Goal: Information Seeking & Learning: Learn about a topic

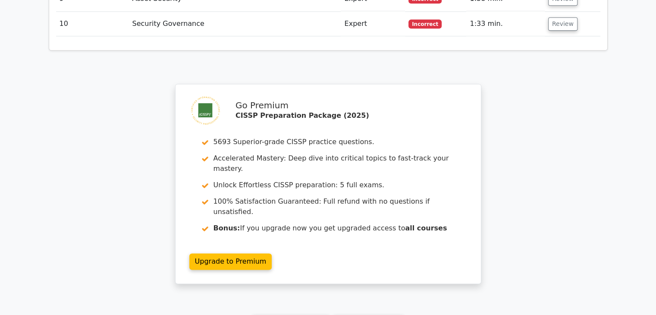
scroll to position [1244, 0]
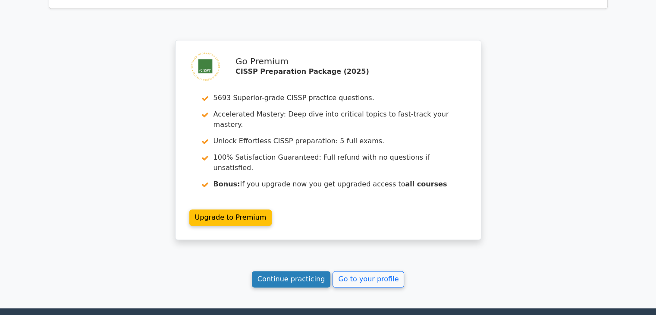
click at [289, 271] on link "Continue practicing" at bounding box center [291, 279] width 79 height 16
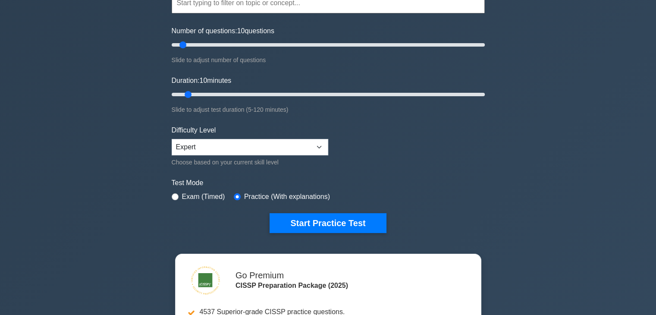
scroll to position [129, 0]
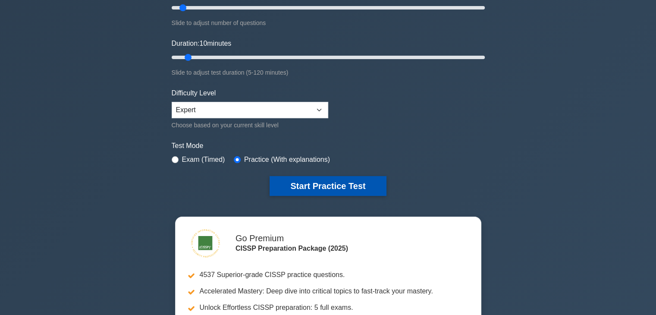
click at [307, 181] on button "Start Practice Test" at bounding box center [328, 186] width 116 height 20
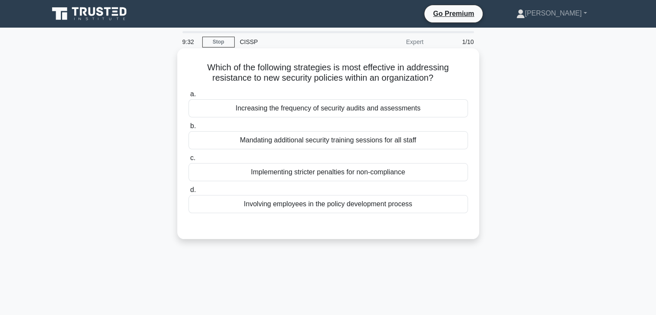
click at [428, 172] on div "Implementing stricter penalties for non-compliance" at bounding box center [329, 172] width 280 height 18
click at [189, 161] on input "c. Implementing stricter penalties for non-compliance" at bounding box center [189, 158] width 0 height 6
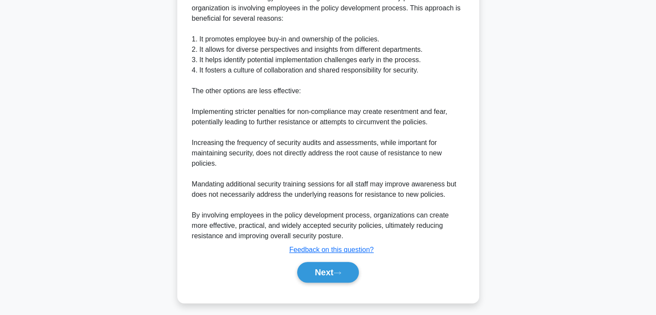
scroll to position [259, 0]
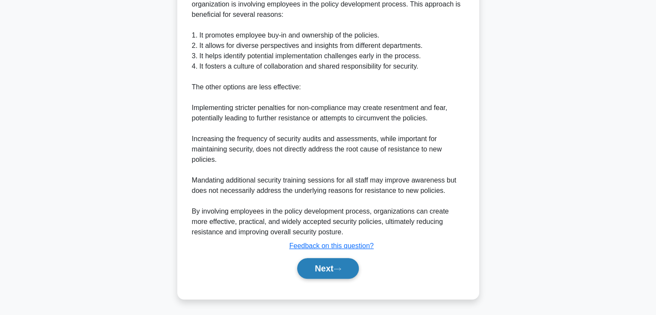
click at [337, 271] on button "Next" at bounding box center [328, 268] width 62 height 21
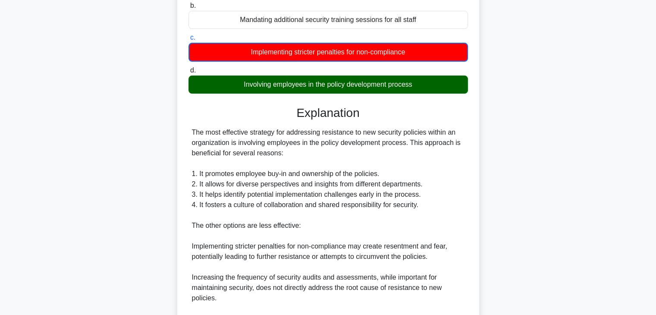
scroll to position [43, 0]
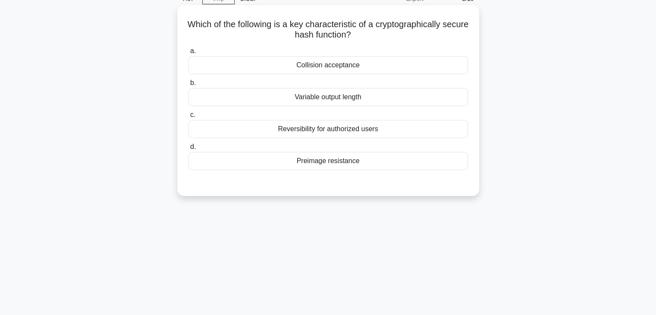
click at [341, 60] on div "Collision acceptance" at bounding box center [329, 65] width 280 height 18
click at [189, 54] on input "a. Collision acceptance" at bounding box center [189, 51] width 0 height 6
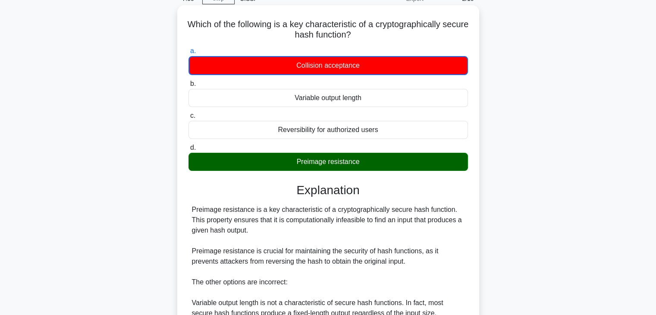
scroll to position [86, 0]
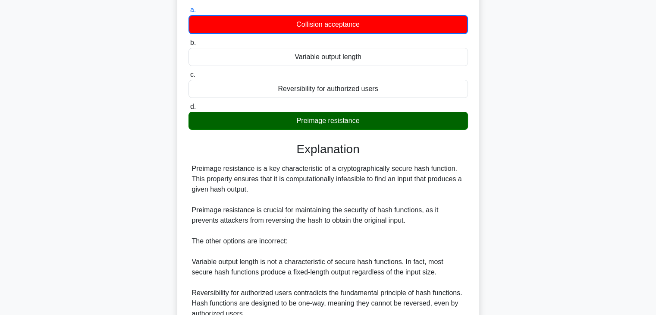
drag, startPoint x: 312, startPoint y: 174, endPoint x: 480, endPoint y: 191, distance: 168.6
click at [480, 191] on div "Which of the following is a key characteristic of a cryptographically secure ha…" at bounding box center [328, 198] width 569 height 468
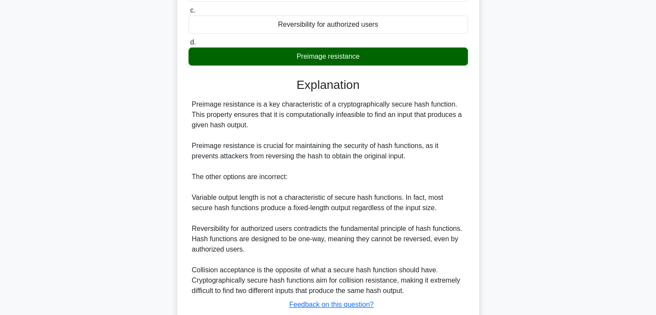
scroll to position [164, 0]
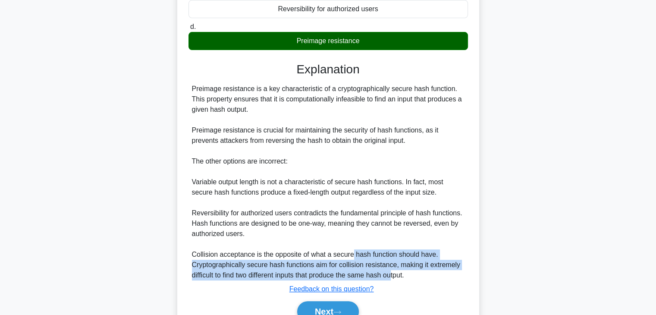
drag, startPoint x: 352, startPoint y: 256, endPoint x: 394, endPoint y: 271, distance: 44.1
click at [394, 271] on div "Preimage resistance is a key characteristic of a cryptographically secure hash …" at bounding box center [328, 182] width 273 height 197
click at [319, 311] on button "Next" at bounding box center [328, 311] width 62 height 21
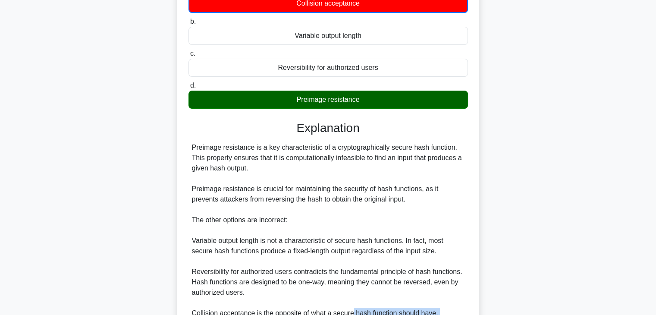
scroll to position [35, 0]
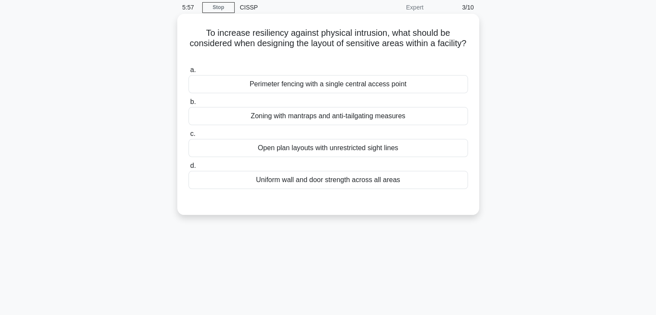
click at [349, 87] on div "Perimeter fencing with a single central access point" at bounding box center [329, 84] width 280 height 18
click at [189, 73] on input "a. Perimeter fencing with a single central access point" at bounding box center [189, 70] width 0 height 6
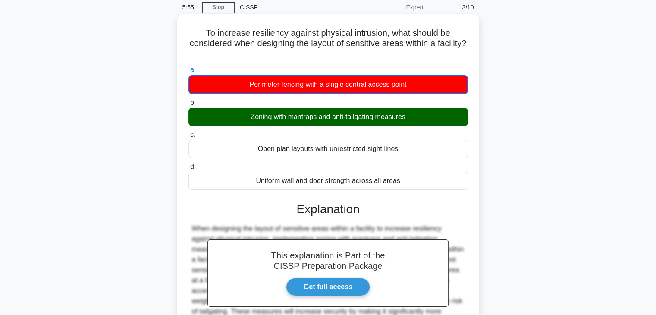
scroll to position [207, 0]
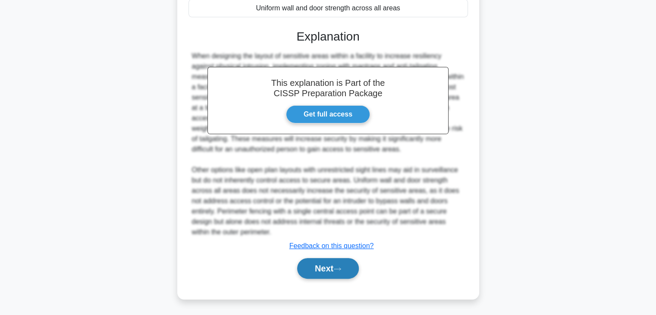
click at [326, 264] on button "Next" at bounding box center [328, 268] width 62 height 21
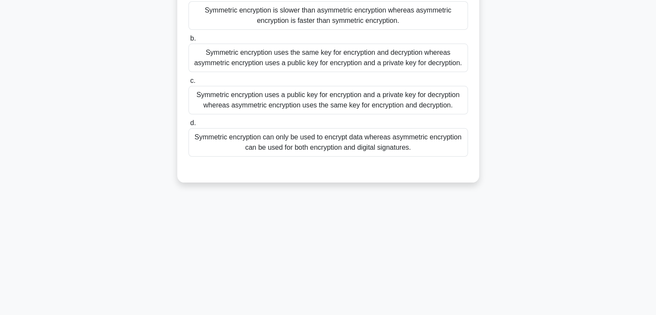
scroll to position [35, 0]
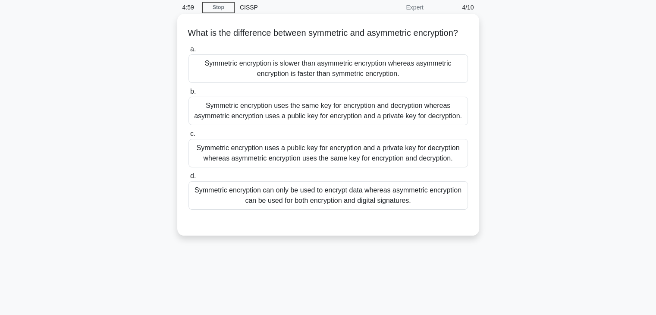
click at [432, 118] on div "Symmetric encryption uses the same key for encryption and decryption whereas as…" at bounding box center [329, 111] width 280 height 28
click at [189, 94] on input "b. Symmetric encryption uses the same key for encryption and decryption whereas…" at bounding box center [189, 92] width 0 height 6
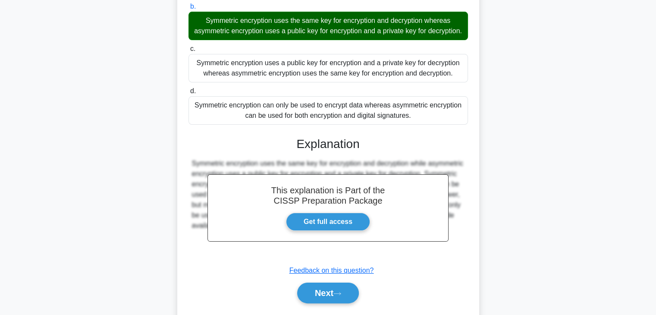
scroll to position [165, 0]
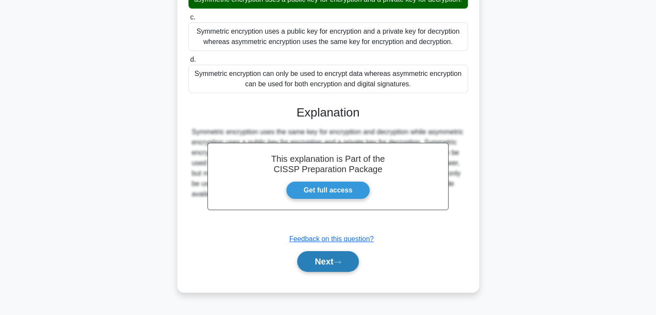
click at [314, 272] on button "Next" at bounding box center [328, 261] width 62 height 21
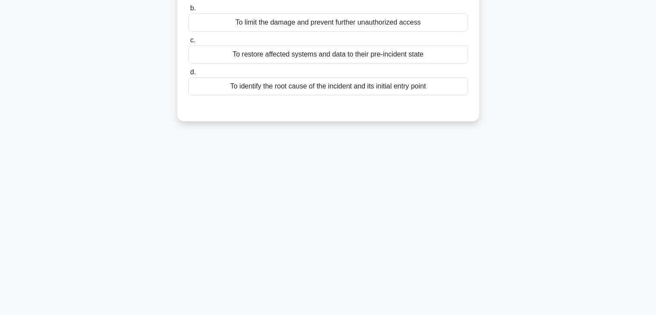
scroll to position [0, 0]
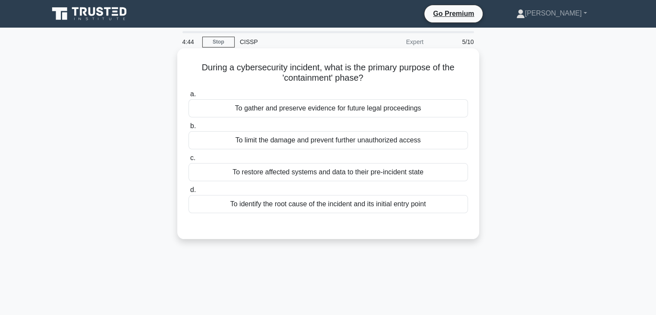
click at [369, 144] on div "To limit the damage and prevent further unauthorized access" at bounding box center [329, 140] width 280 height 18
click at [189, 129] on input "b. To limit the damage and prevent further unauthorized access" at bounding box center [189, 126] width 0 height 6
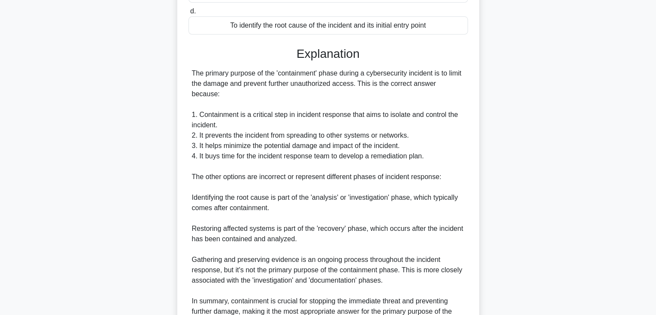
scroll to position [216, 0]
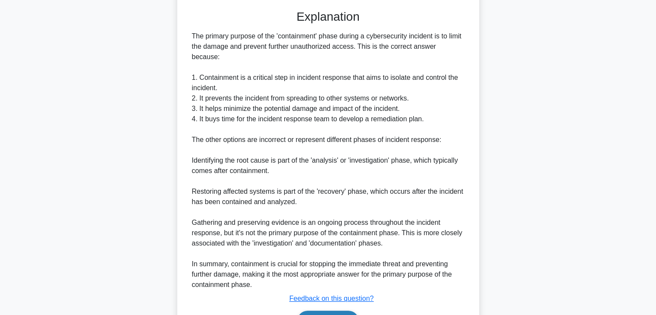
click at [314, 311] on button "Next" at bounding box center [328, 321] width 62 height 21
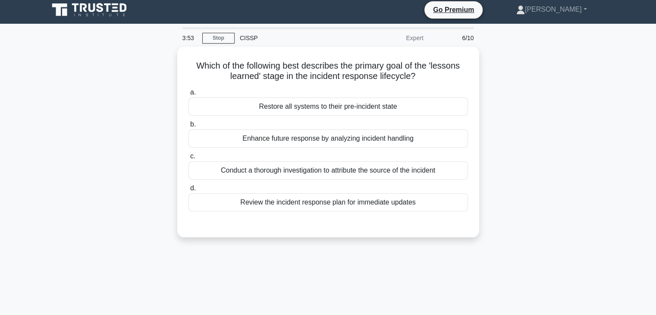
scroll to position [0, 0]
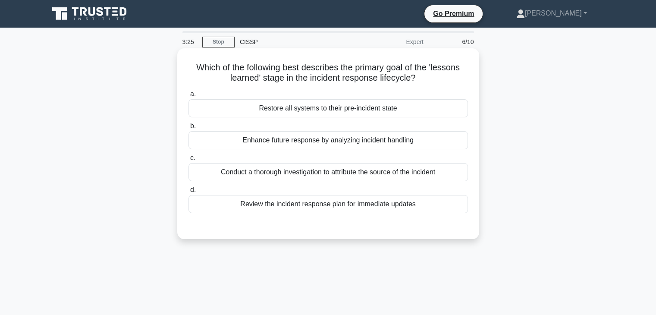
click at [410, 147] on div "Enhance future response by analyzing incident handling" at bounding box center [329, 140] width 280 height 18
click at [189, 129] on input "b. Enhance future response by analyzing incident handling" at bounding box center [189, 126] width 0 height 6
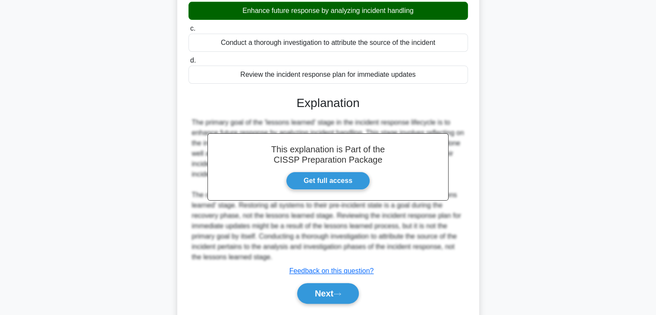
scroll to position [154, 0]
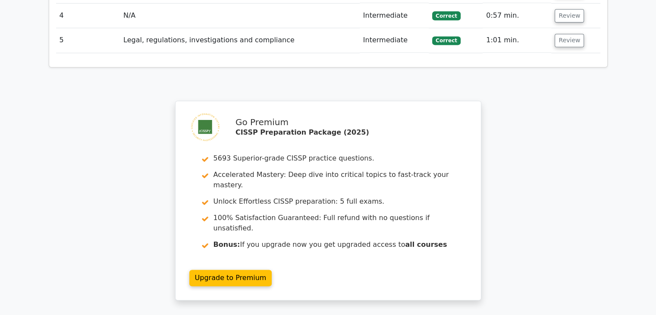
scroll to position [1308, 0]
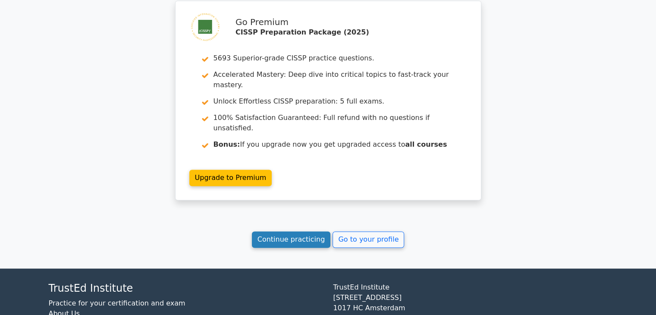
click at [278, 231] on link "Continue practicing" at bounding box center [291, 239] width 79 height 16
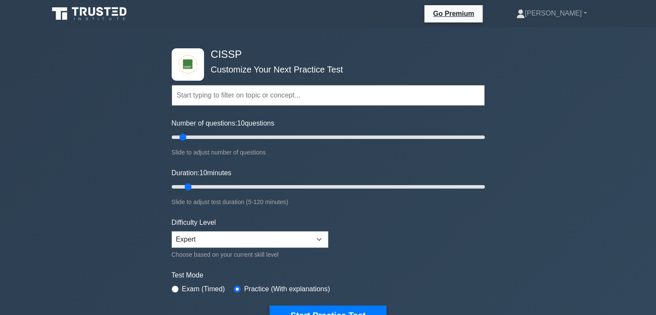
click at [118, 311] on div "CISSP Customize Your Next Practice Test Topics Security and Risk Management Ass…" at bounding box center [328, 283] width 656 height 510
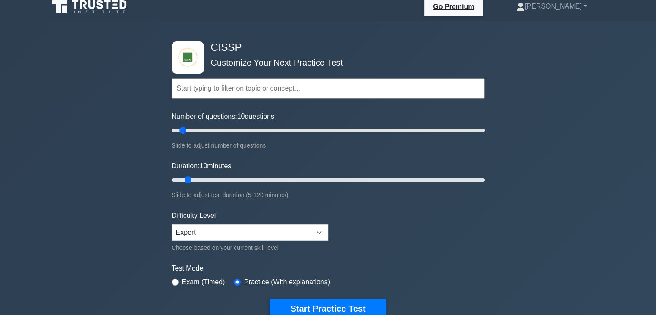
scroll to position [9, 0]
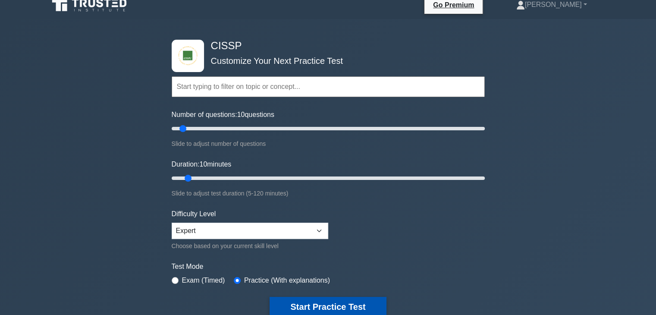
click at [286, 301] on button "Start Practice Test" at bounding box center [328, 307] width 116 height 20
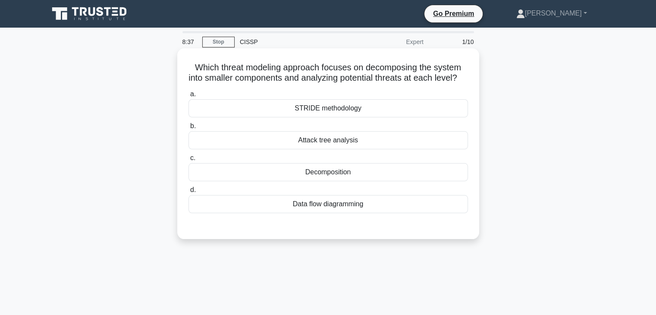
drag, startPoint x: 380, startPoint y: 157, endPoint x: 296, endPoint y: 148, distance: 83.8
click at [296, 148] on div "Attack tree analysis" at bounding box center [329, 140] width 280 height 18
click at [324, 149] on div "Attack tree analysis" at bounding box center [329, 140] width 280 height 18
click at [189, 129] on input "b. Attack tree analysis" at bounding box center [189, 126] width 0 height 6
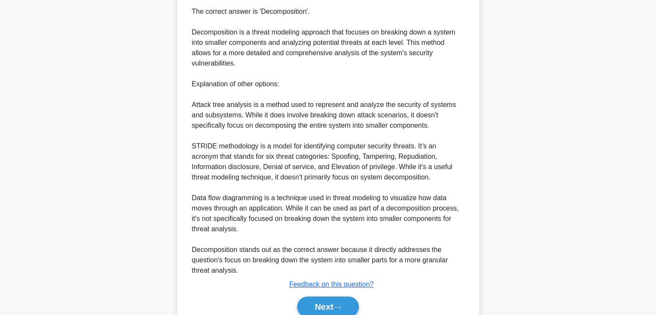
scroll to position [259, 0]
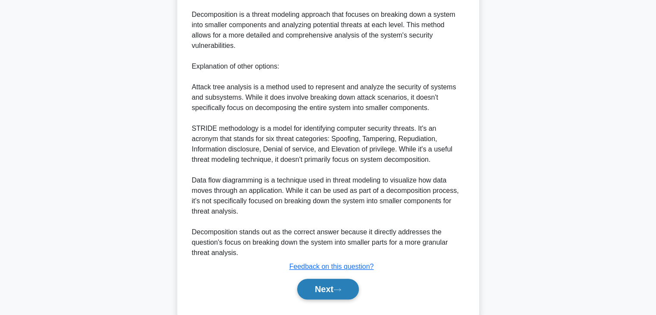
click at [325, 299] on button "Next" at bounding box center [328, 289] width 62 height 21
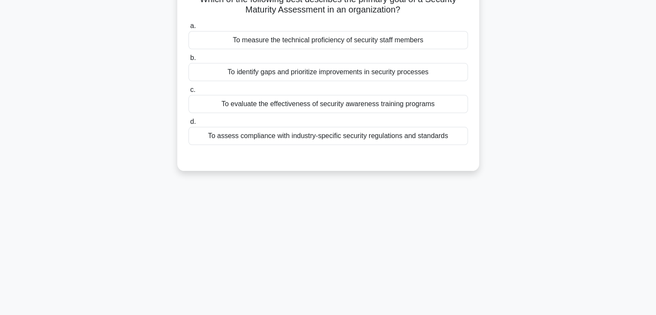
scroll to position [0, 0]
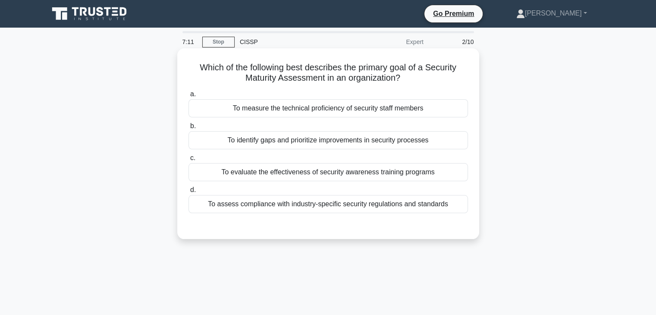
click at [214, 202] on div "To assess compliance with industry-specific security regulations and standards" at bounding box center [329, 204] width 280 height 18
click at [189, 193] on input "d. To assess compliance with industry-specific security regulations and standar…" at bounding box center [189, 190] width 0 height 6
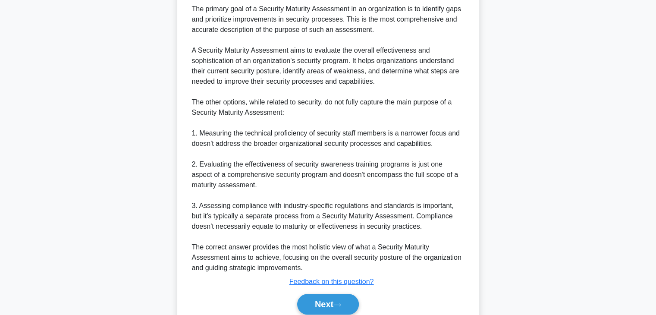
scroll to position [259, 0]
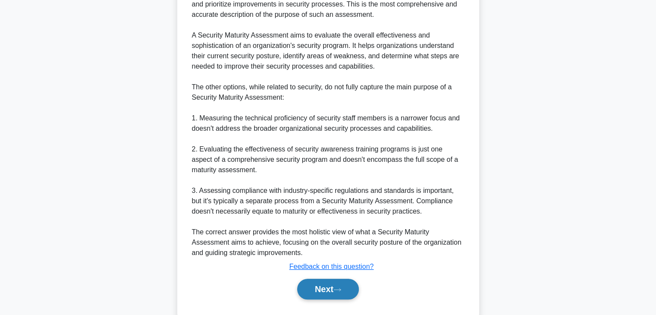
click at [312, 289] on button "Next" at bounding box center [328, 289] width 62 height 21
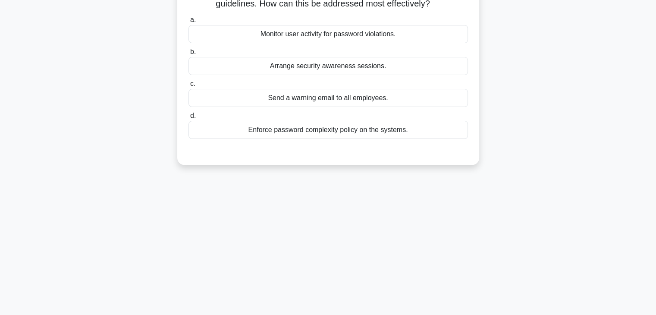
scroll to position [22, 0]
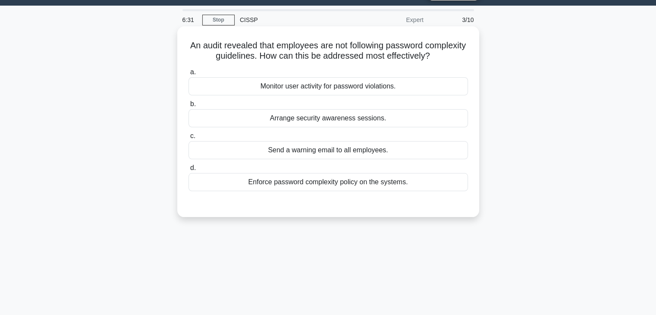
click at [327, 185] on div "Enforce password complexity policy on the systems." at bounding box center [329, 182] width 280 height 18
click at [189, 171] on input "d. Enforce password complexity policy on the systems." at bounding box center [189, 168] width 0 height 6
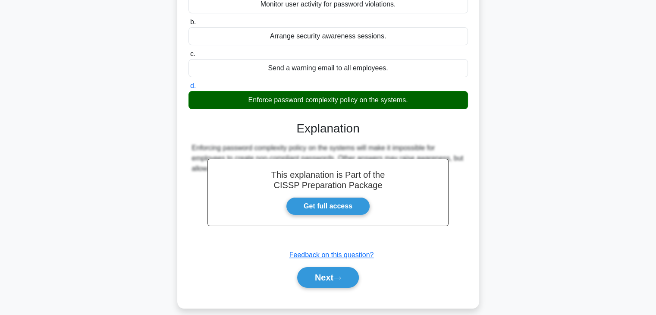
scroll to position [151, 0]
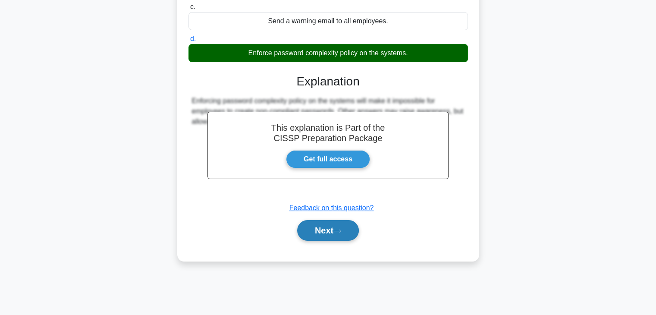
click at [323, 229] on button "Next" at bounding box center [328, 230] width 62 height 21
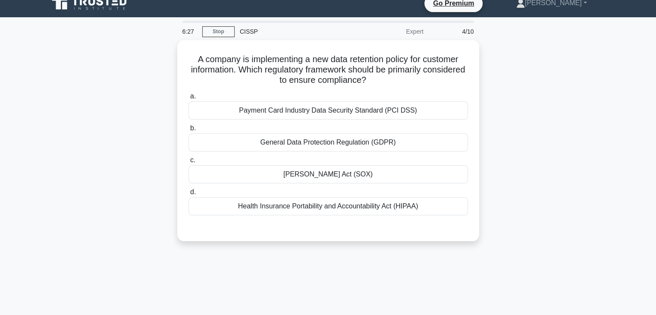
scroll to position [0, 0]
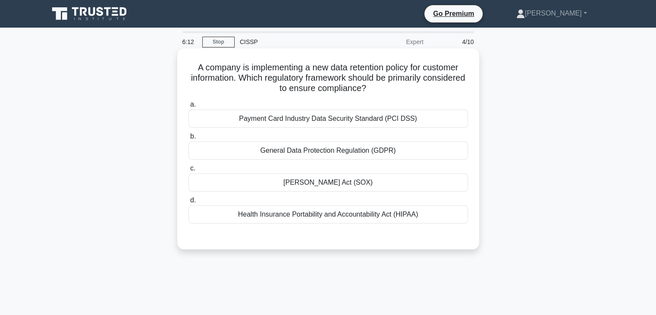
click at [300, 149] on div "General Data Protection Regulation (GDPR)" at bounding box center [329, 150] width 280 height 18
click at [189, 139] on input "b. General Data Protection Regulation (GDPR)" at bounding box center [189, 137] width 0 height 6
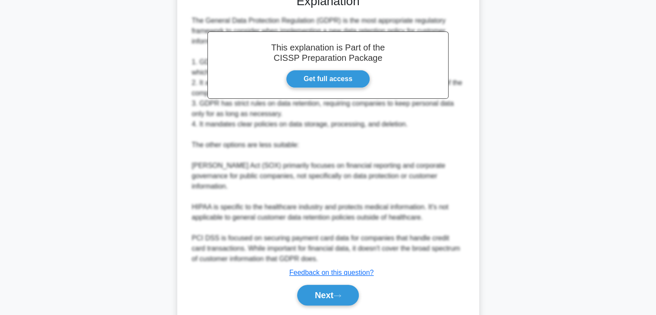
scroll to position [268, 0]
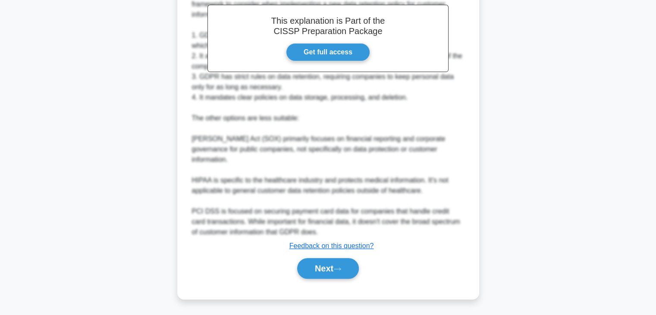
click at [325, 255] on div "Next" at bounding box center [329, 269] width 280 height 28
click at [326, 273] on button "Next" at bounding box center [328, 268] width 62 height 21
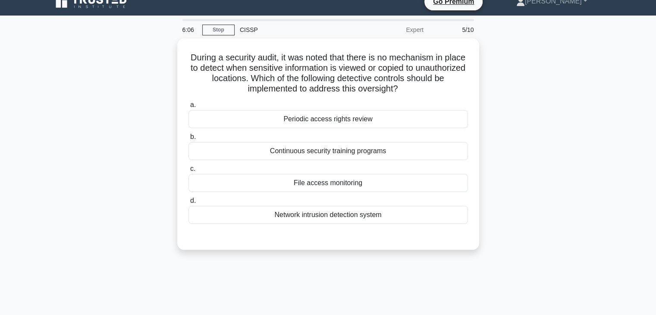
scroll to position [0, 0]
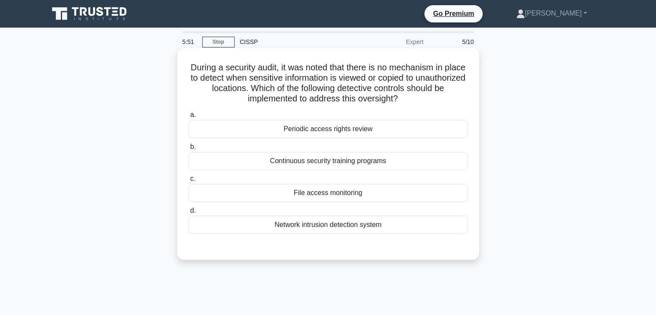
click at [347, 192] on div "File access monitoring" at bounding box center [329, 193] width 280 height 18
click at [189, 182] on input "c. File access monitoring" at bounding box center [189, 179] width 0 height 6
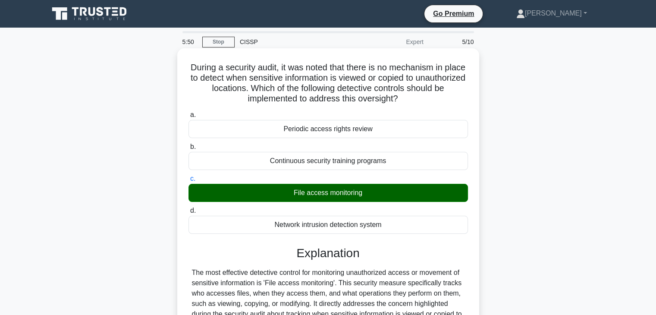
scroll to position [237, 0]
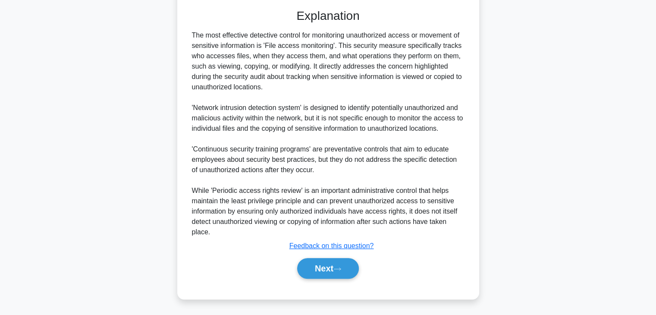
click at [350, 279] on div "Next" at bounding box center [329, 269] width 280 height 28
click at [342, 271] on button "Next" at bounding box center [328, 268] width 62 height 21
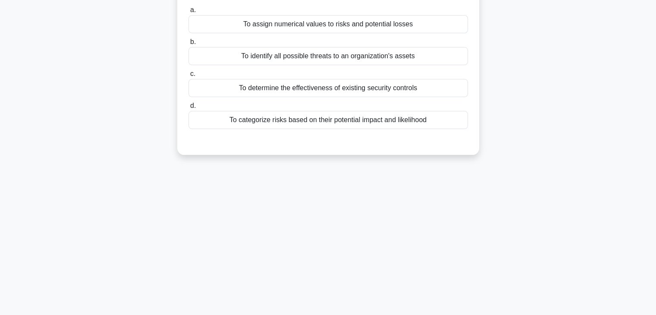
scroll to position [0, 0]
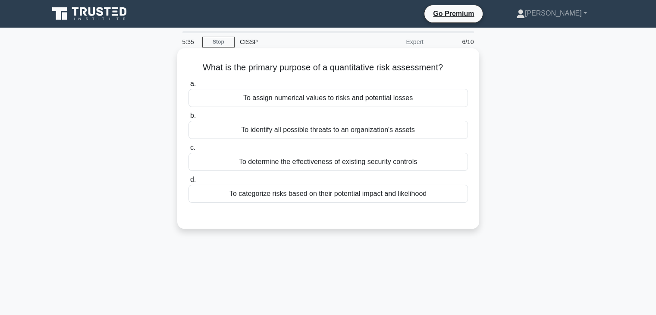
click at [357, 103] on div "To assign numerical values to risks and potential losses" at bounding box center [329, 98] width 280 height 18
click at [189, 87] on input "a. To assign numerical values to risks and potential losses" at bounding box center [189, 84] width 0 height 6
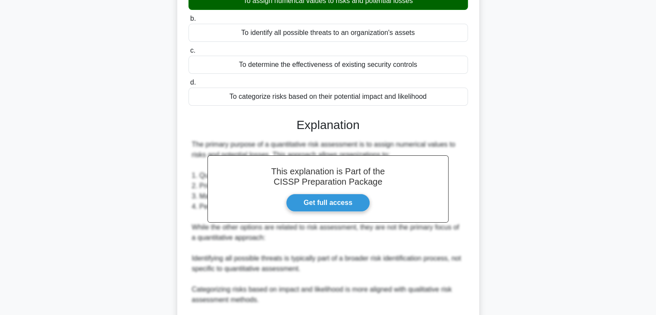
scroll to position [216, 0]
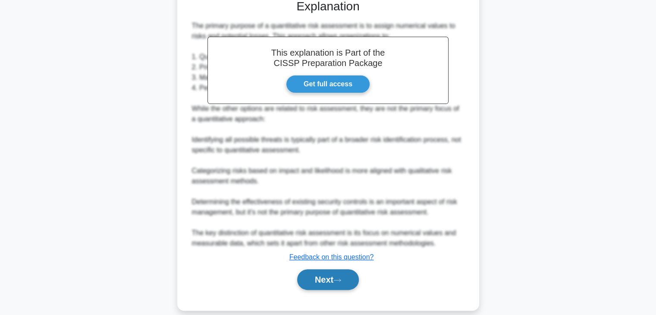
click at [341, 280] on icon at bounding box center [337, 280] width 8 height 5
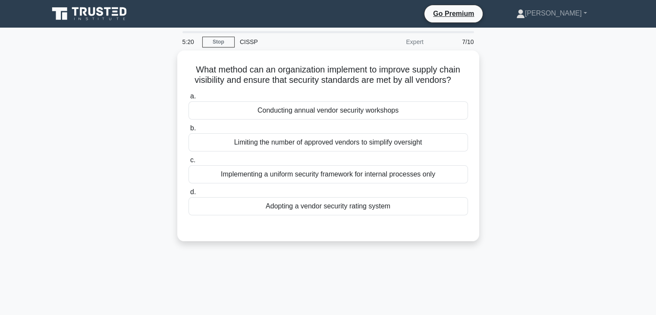
click at [393, 207] on div "Adopting a vendor security rating system" at bounding box center [329, 206] width 280 height 18
click at [189, 195] on input "d. Adopting a vendor security rating system" at bounding box center [189, 192] width 0 height 6
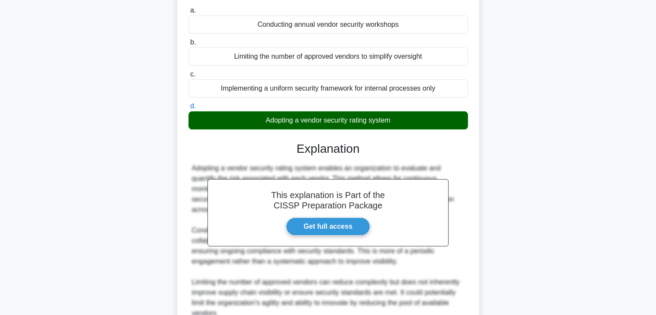
scroll to position [173, 0]
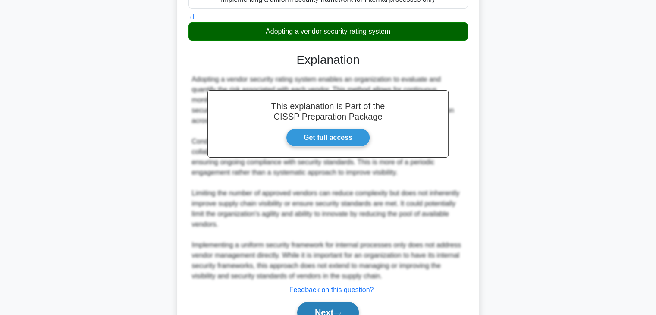
click at [342, 308] on button "Next" at bounding box center [328, 312] width 62 height 21
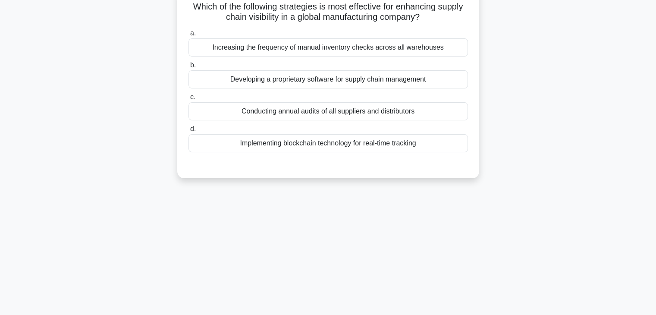
scroll to position [0, 0]
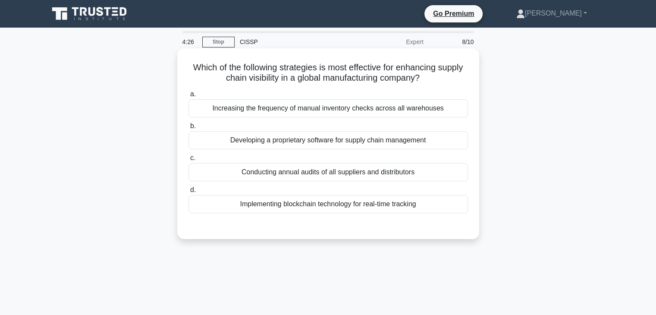
click at [349, 143] on div "Developing a proprietary software for supply chain management" at bounding box center [329, 140] width 280 height 18
click at [189, 129] on input "b. Developing a proprietary software for supply chain management" at bounding box center [189, 126] width 0 height 6
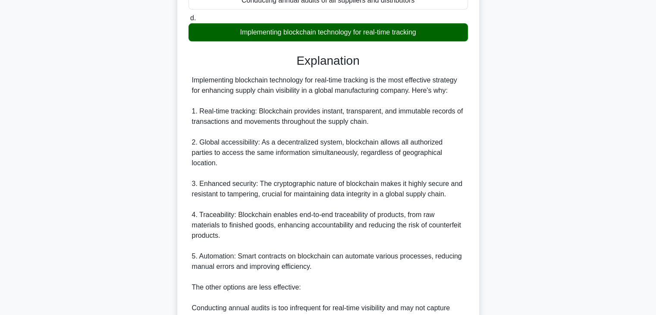
scroll to position [259, 0]
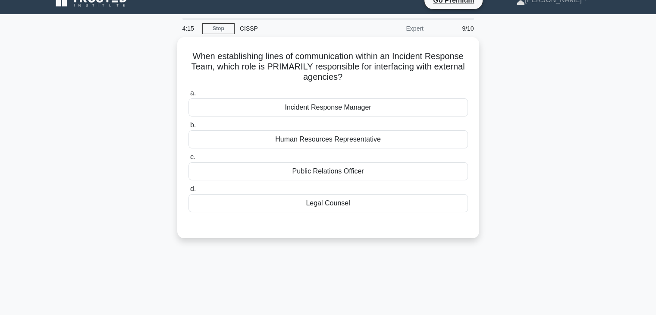
scroll to position [0, 0]
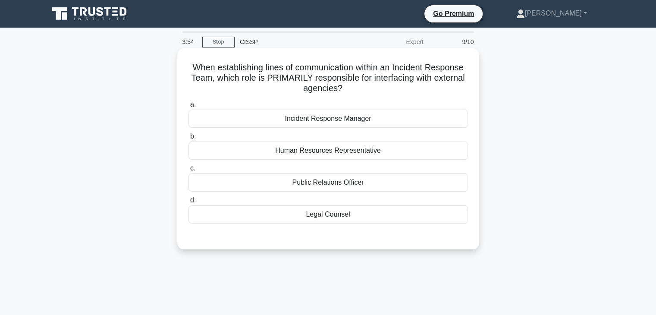
click at [306, 120] on div "Incident Response Manager" at bounding box center [329, 119] width 280 height 18
click at [189, 107] on input "a. Incident Response Manager" at bounding box center [189, 105] width 0 height 6
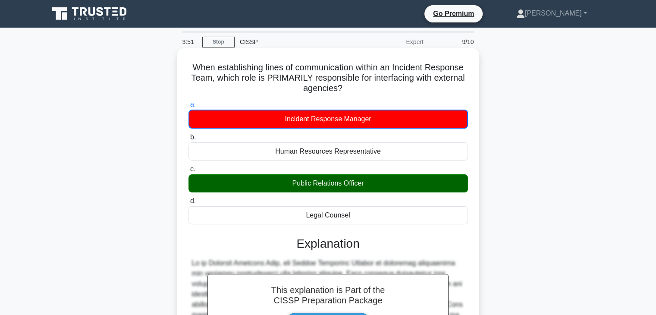
scroll to position [197, 0]
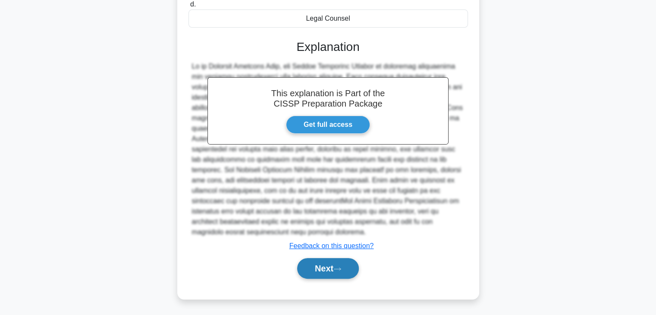
click at [309, 272] on button "Next" at bounding box center [328, 268] width 62 height 21
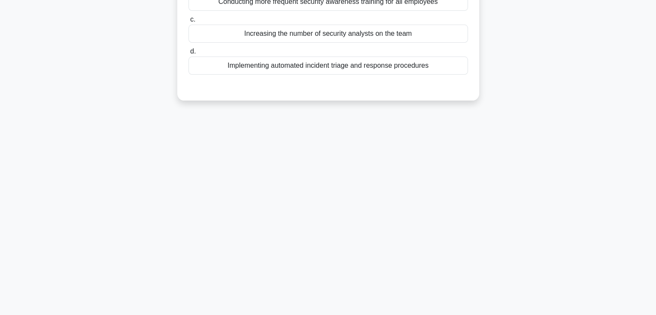
scroll to position [0, 0]
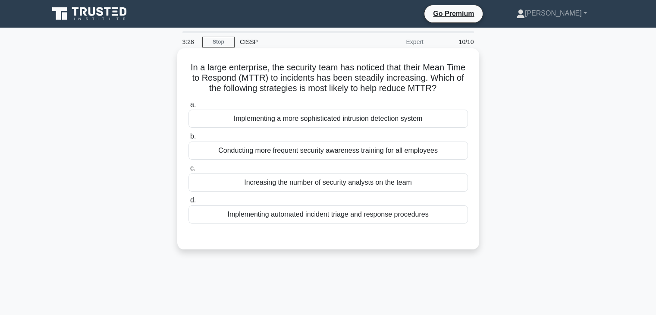
click at [217, 223] on div "Implementing automated incident triage and response procedures" at bounding box center [329, 214] width 280 height 18
click at [189, 203] on input "d. Implementing automated incident triage and response procedures" at bounding box center [189, 201] width 0 height 6
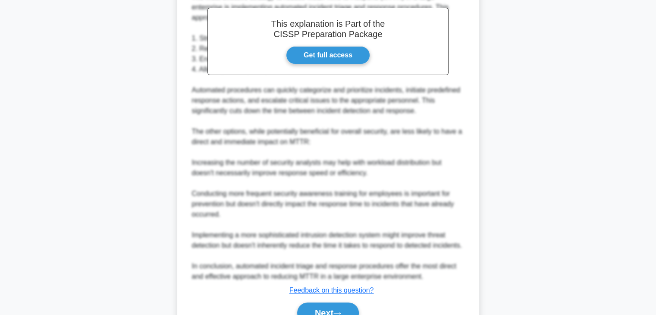
scroll to position [330, 0]
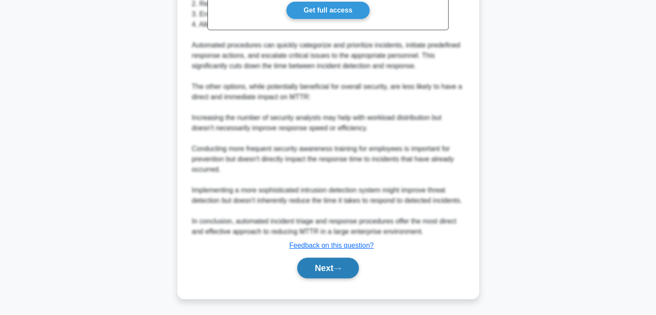
click at [335, 275] on button "Next" at bounding box center [328, 268] width 62 height 21
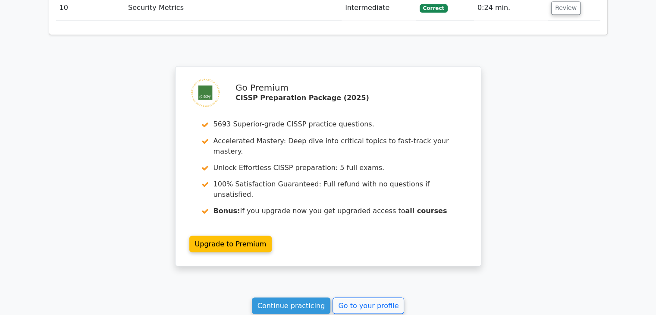
scroll to position [1510, 0]
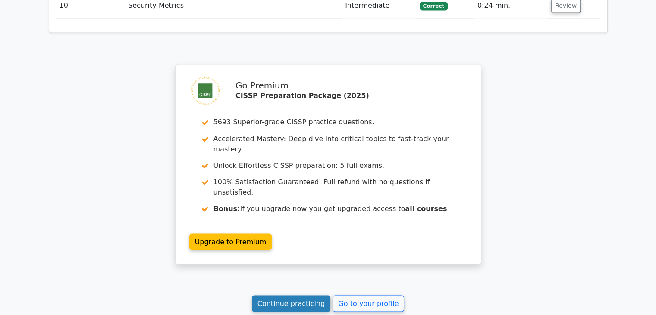
click at [287, 295] on link "Continue practicing" at bounding box center [291, 303] width 79 height 16
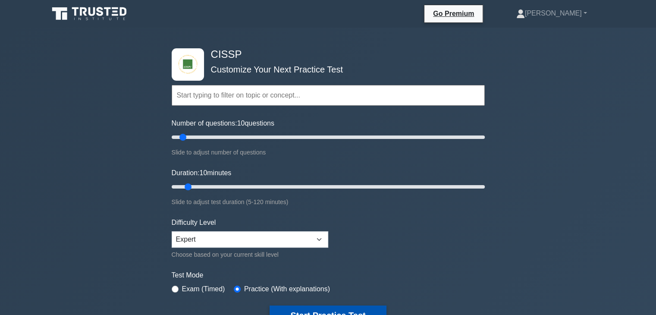
click at [297, 307] on button "Start Practice Test" at bounding box center [328, 315] width 116 height 20
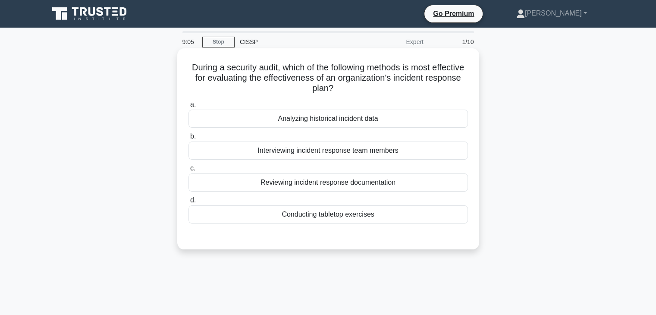
click at [409, 118] on div "Analyzing historical incident data" at bounding box center [329, 119] width 280 height 18
click at [189, 107] on input "a. Analyzing historical incident data" at bounding box center [189, 105] width 0 height 6
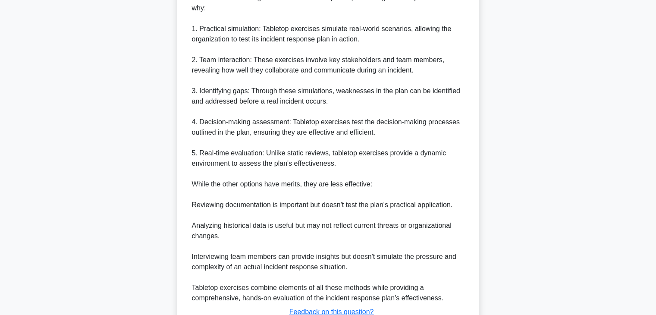
scroll to position [342, 0]
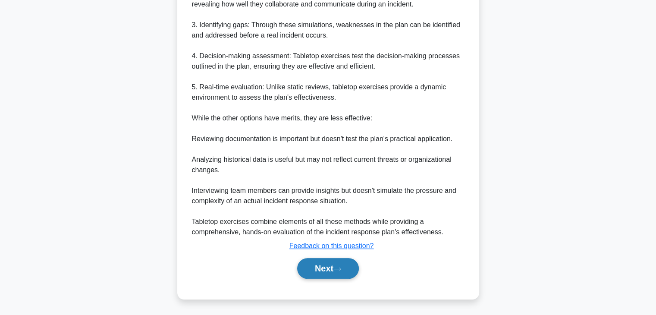
click at [305, 266] on button "Next" at bounding box center [328, 268] width 62 height 21
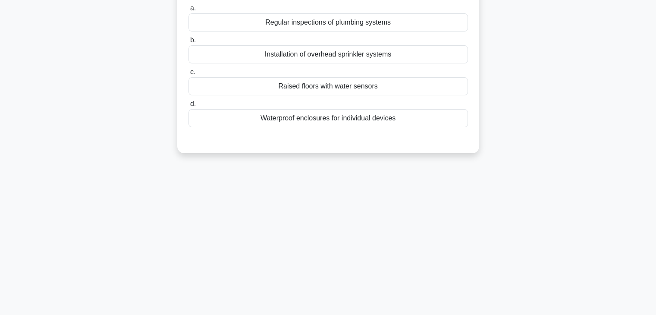
scroll to position [0, 0]
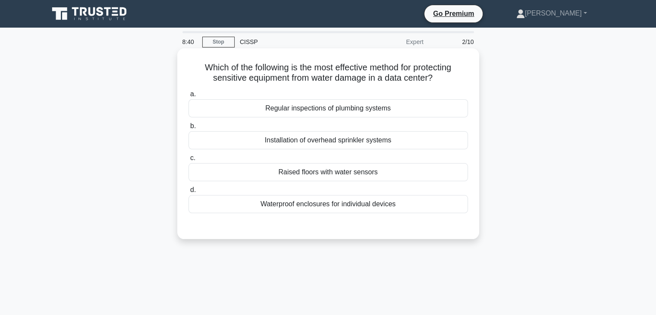
drag, startPoint x: 308, startPoint y: 143, endPoint x: 392, endPoint y: 140, distance: 84.2
click at [392, 140] on div "Installation of overhead sprinkler systems" at bounding box center [329, 140] width 280 height 18
drag, startPoint x: 280, startPoint y: 176, endPoint x: 382, endPoint y: 176, distance: 101.8
click at [382, 176] on div "Raised floors with water sensors" at bounding box center [329, 172] width 280 height 18
click at [267, 171] on div "Raised floors with water sensors" at bounding box center [329, 172] width 280 height 18
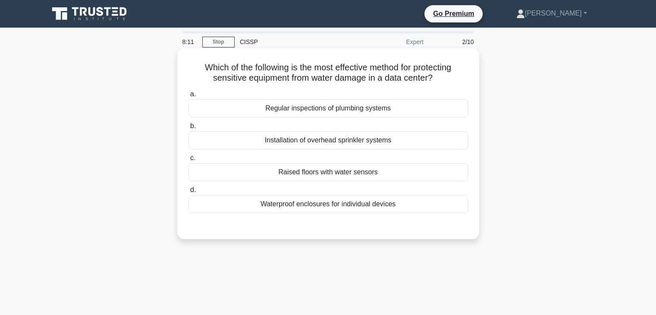
click at [189, 161] on input "c. Raised floors with water sensors" at bounding box center [189, 158] width 0 height 6
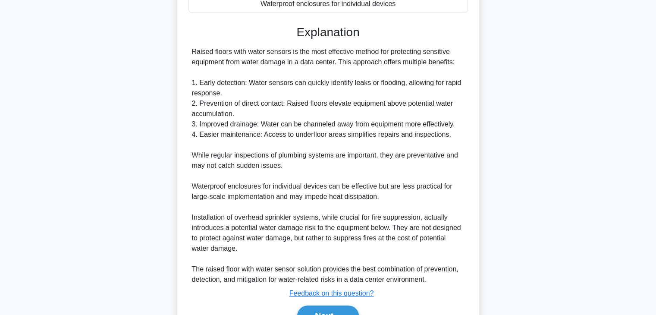
scroll to position [216, 0]
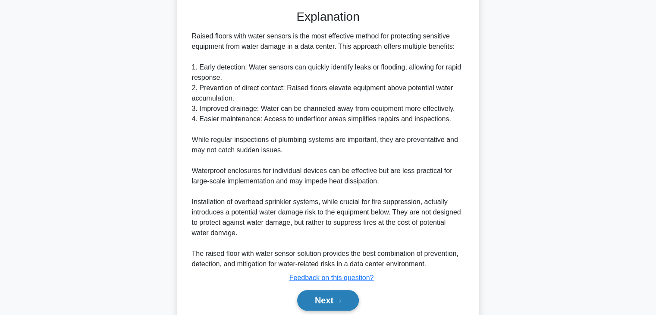
click at [348, 305] on button "Next" at bounding box center [328, 300] width 62 height 21
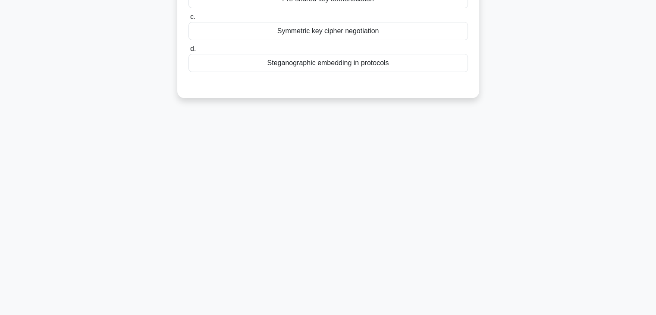
scroll to position [0, 0]
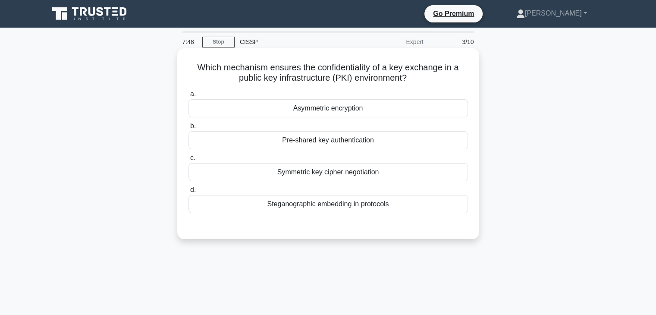
click at [419, 107] on div "Asymmetric encryption" at bounding box center [329, 108] width 280 height 18
click at [189, 97] on input "a. Asymmetric encryption" at bounding box center [189, 94] width 0 height 6
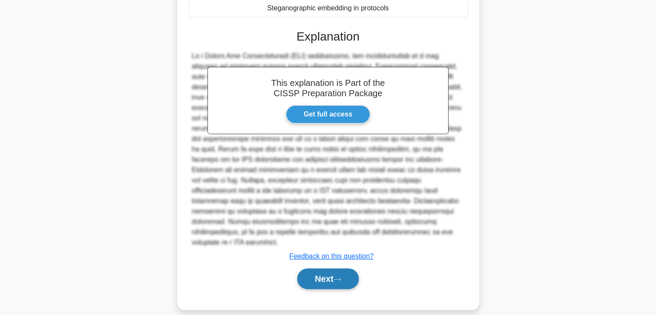
click at [355, 268] on button "Next" at bounding box center [328, 278] width 62 height 21
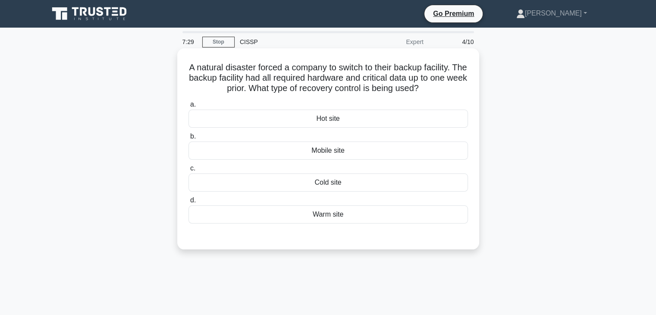
click at [373, 220] on div "Warm site" at bounding box center [329, 214] width 280 height 18
click at [189, 203] on input "d. Warm site" at bounding box center [189, 201] width 0 height 6
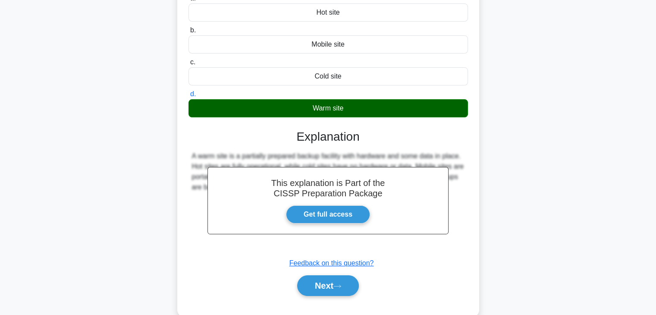
scroll to position [151, 0]
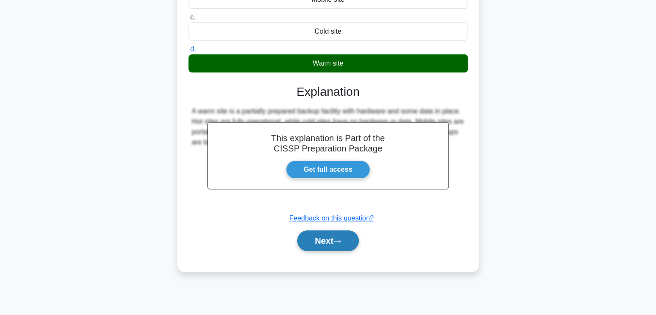
click at [331, 240] on button "Next" at bounding box center [328, 240] width 62 height 21
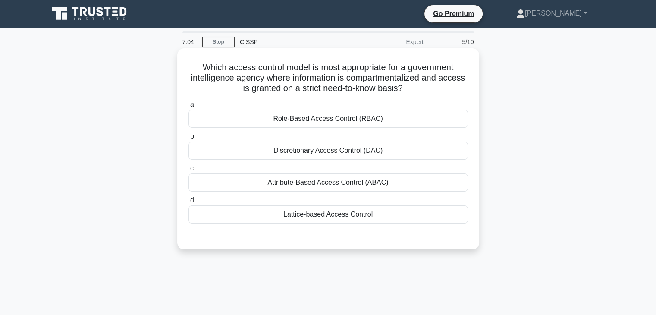
drag, startPoint x: 277, startPoint y: 153, endPoint x: 387, endPoint y: 148, distance: 111.0
click at [387, 148] on div "Discretionary Access Control (DAC)" at bounding box center [329, 150] width 280 height 18
click at [366, 151] on div "Discretionary Access Control (DAC)" at bounding box center [329, 150] width 280 height 18
click at [189, 139] on input "b. Discretionary Access Control (DAC)" at bounding box center [189, 137] width 0 height 6
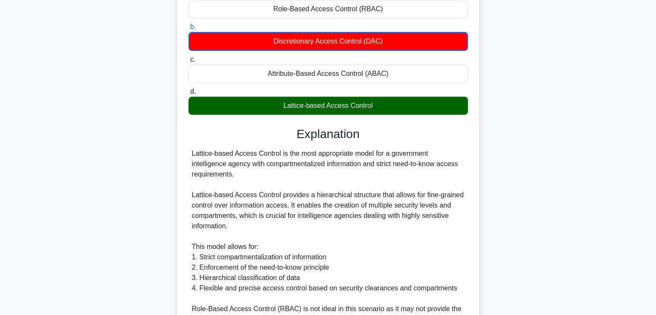
scroll to position [129, 0]
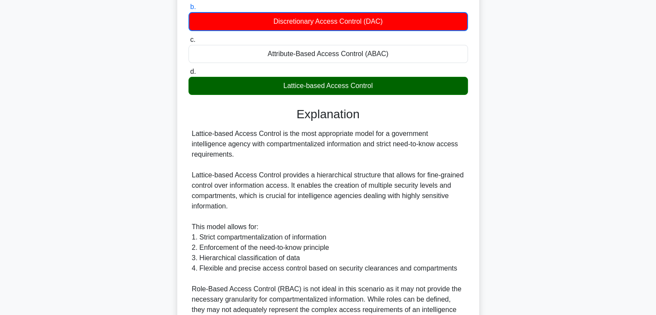
drag, startPoint x: 280, startPoint y: 89, endPoint x: 416, endPoint y: 79, distance: 136.7
click at [416, 79] on div "Lattice-based Access Control" at bounding box center [329, 86] width 280 height 18
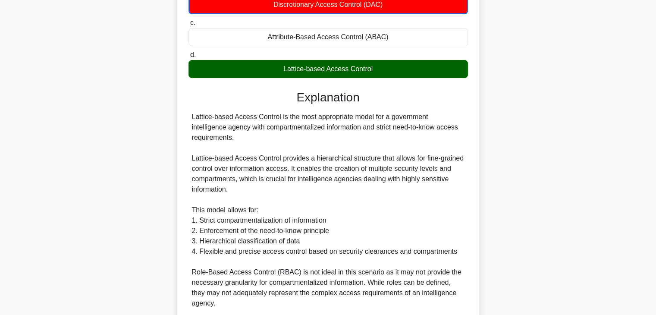
scroll to position [302, 0]
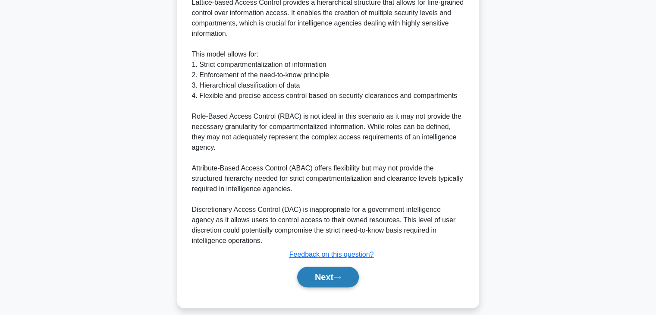
click at [356, 273] on button "Next" at bounding box center [328, 277] width 62 height 21
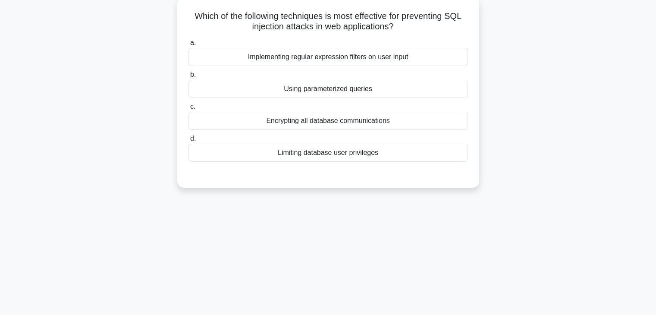
scroll to position [22, 0]
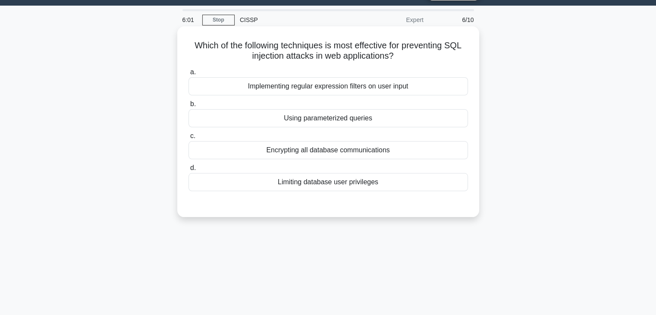
click at [277, 116] on div "Using parameterized queries" at bounding box center [329, 118] width 280 height 18
click at [189, 107] on input "b. Using parameterized queries" at bounding box center [189, 104] width 0 height 6
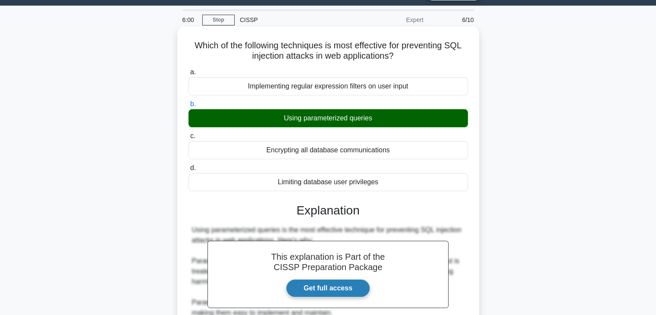
scroll to position [279, 0]
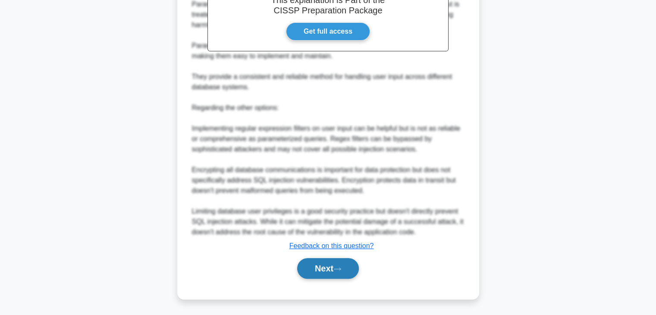
click at [321, 261] on button "Next" at bounding box center [328, 268] width 62 height 21
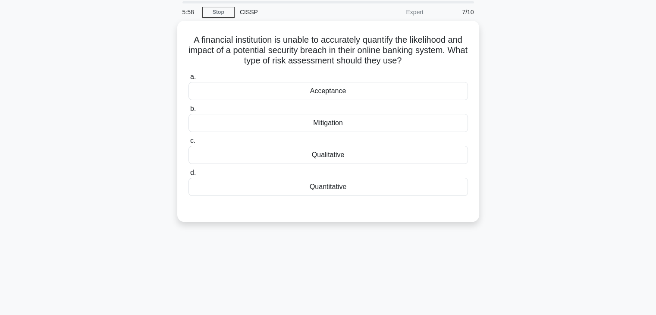
scroll to position [0, 0]
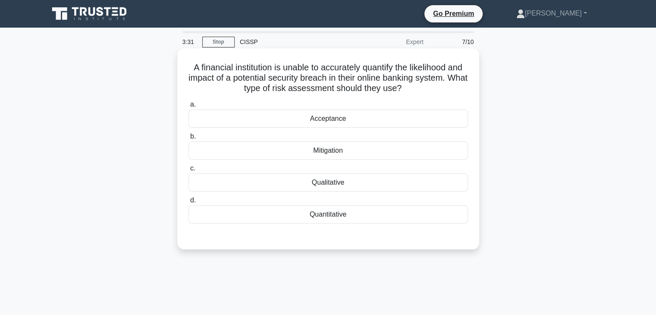
drag, startPoint x: 343, startPoint y: 151, endPoint x: 306, endPoint y: 161, distance: 38.3
click at [306, 161] on div "a. Acceptance b. Mitigation c. d." at bounding box center [328, 161] width 290 height 128
click at [331, 148] on div "Mitigation" at bounding box center [329, 150] width 280 height 18
click at [189, 139] on input "b. Mitigation" at bounding box center [189, 137] width 0 height 6
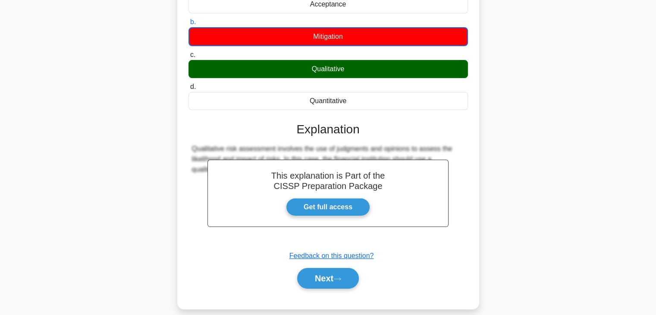
scroll to position [129, 0]
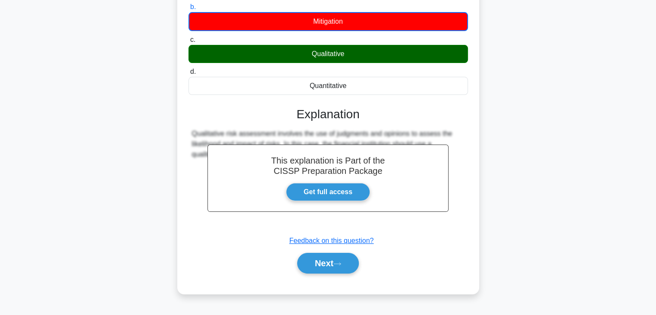
click at [343, 259] on button "Next" at bounding box center [328, 263] width 62 height 21
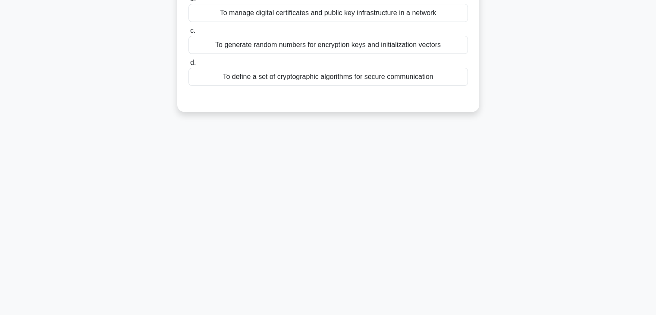
scroll to position [0, 0]
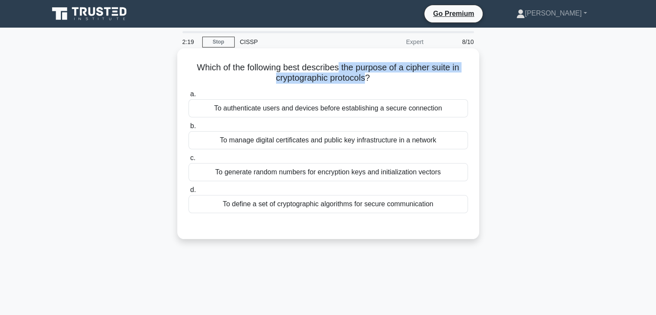
drag, startPoint x: 340, startPoint y: 66, endPoint x: 366, endPoint y: 79, distance: 29.1
click at [366, 79] on h5 "Which of the following best describes the purpose of a cipher suite in cryptogr…" at bounding box center [328, 73] width 281 height 22
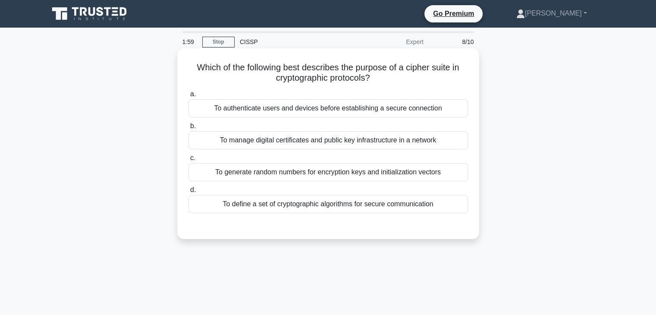
click at [384, 205] on div "To define a set of cryptographic algorithms for secure communication" at bounding box center [329, 204] width 280 height 18
click at [189, 193] on input "d. To define a set of cryptographic algorithms for secure communication" at bounding box center [189, 190] width 0 height 6
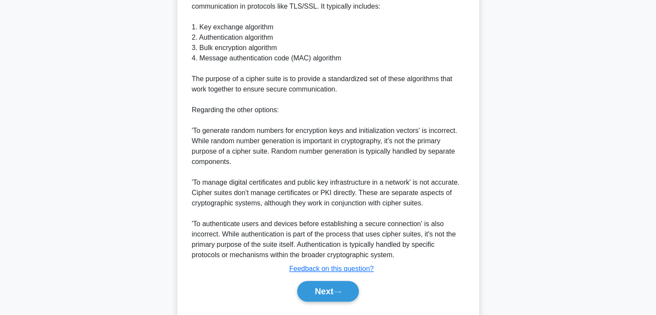
scroll to position [302, 0]
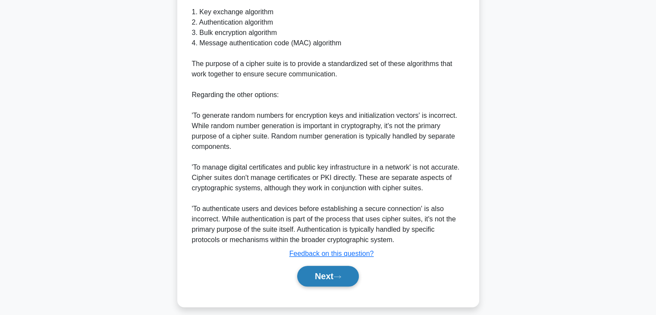
click at [341, 273] on button "Next" at bounding box center [328, 276] width 62 height 21
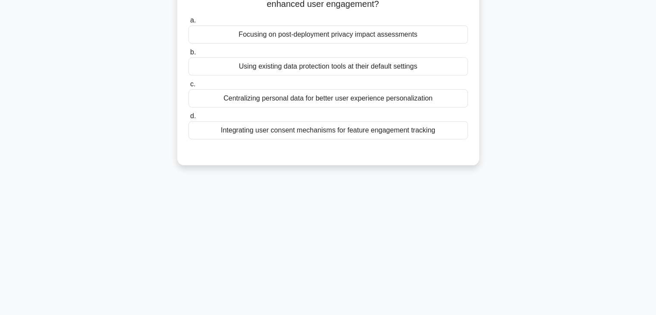
scroll to position [0, 0]
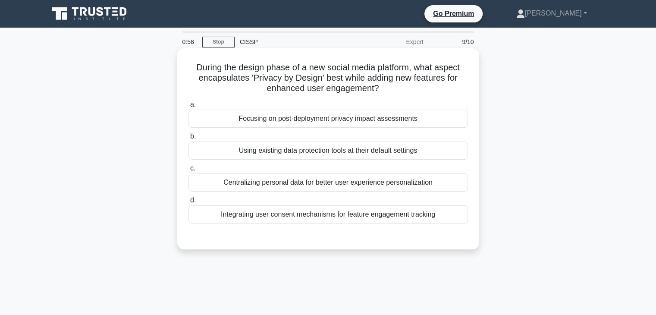
click at [382, 211] on div "Integrating user consent mechanisms for feature engagement tracking" at bounding box center [329, 214] width 280 height 18
click at [189, 203] on input "d. Integrating user consent mechanisms for feature engagement tracking" at bounding box center [189, 201] width 0 height 6
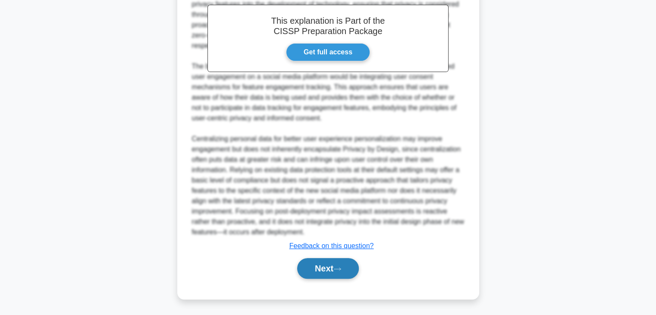
click at [331, 269] on button "Next" at bounding box center [328, 268] width 62 height 21
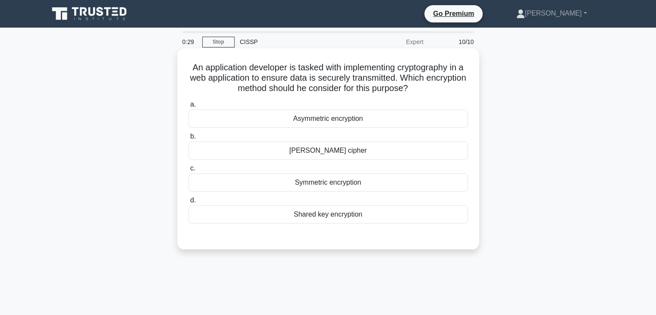
click at [390, 179] on div "Symmetric encryption" at bounding box center [329, 182] width 280 height 18
click at [189, 171] on input "c. Symmetric encryption" at bounding box center [189, 169] width 0 height 6
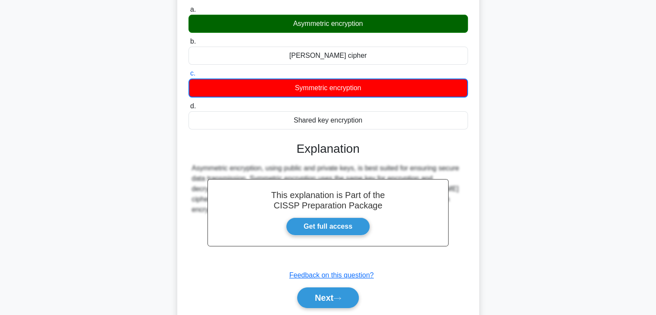
scroll to position [129, 0]
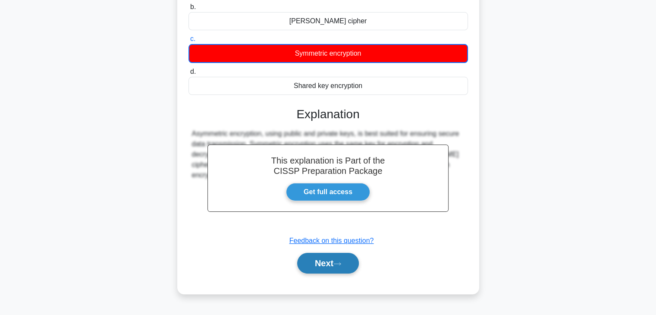
click at [331, 264] on button "Next" at bounding box center [328, 263] width 62 height 21
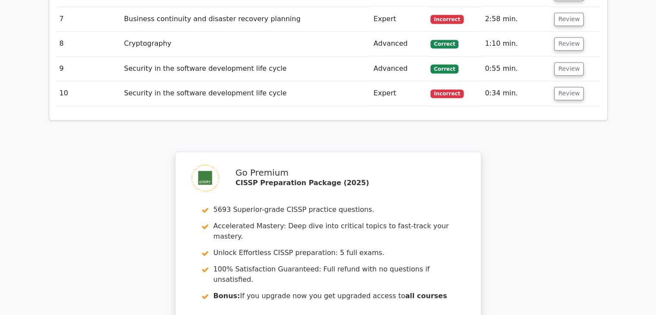
scroll to position [1467, 0]
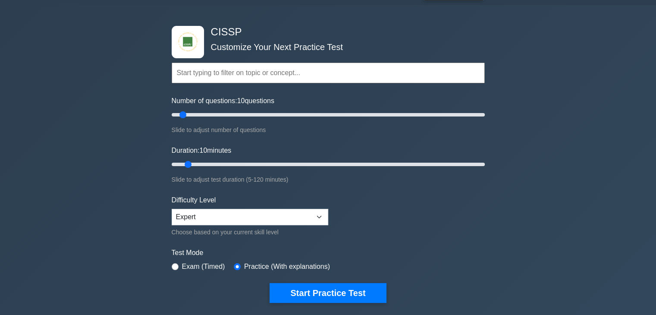
scroll to position [43, 0]
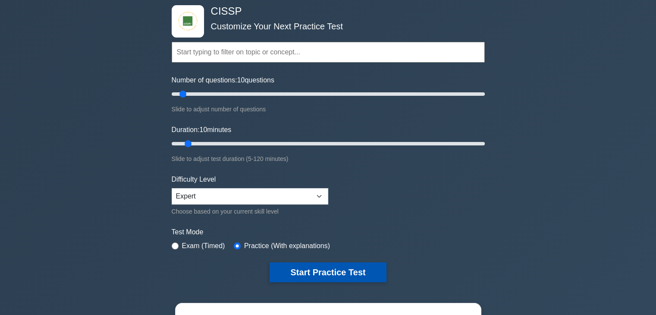
click at [367, 267] on button "Start Practice Test" at bounding box center [328, 272] width 116 height 20
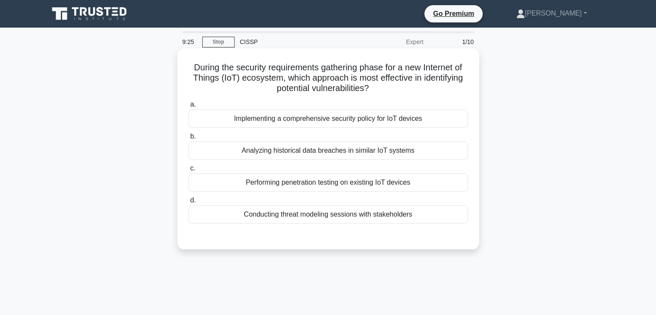
click at [285, 185] on div "Performing penetration testing on existing IoT devices" at bounding box center [329, 182] width 280 height 18
click at [189, 171] on input "c. Performing penetration testing on existing IoT devices" at bounding box center [189, 169] width 0 height 6
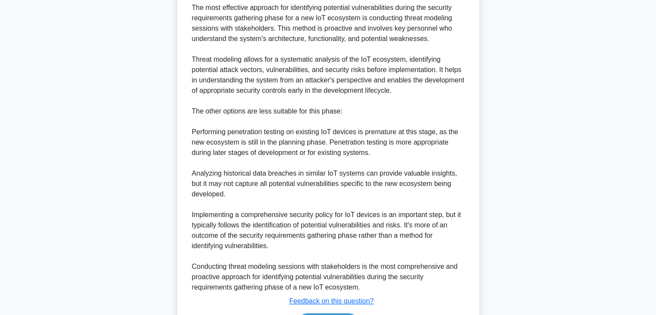
scroll to position [302, 0]
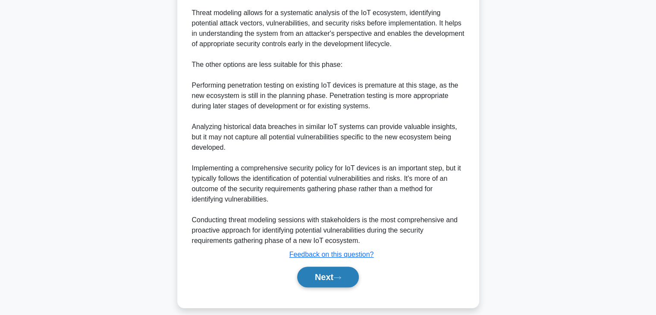
click at [305, 280] on button "Next" at bounding box center [328, 277] width 62 height 21
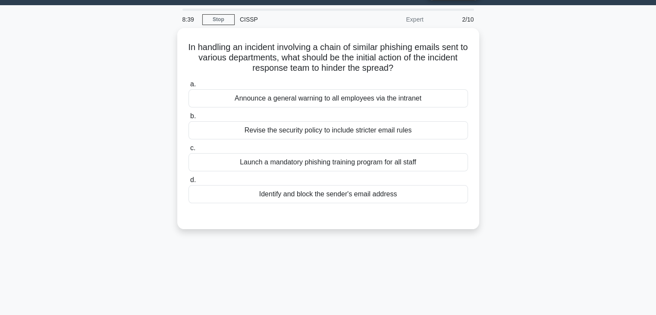
scroll to position [22, 0]
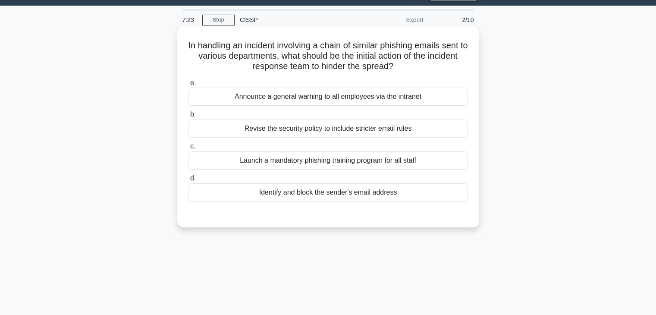
click at [299, 99] on div "Announce a general warning to all employees via the intranet" at bounding box center [329, 97] width 280 height 18
click at [189, 85] on input "a. Announce a general warning to all employees via the intranet" at bounding box center [189, 83] width 0 height 6
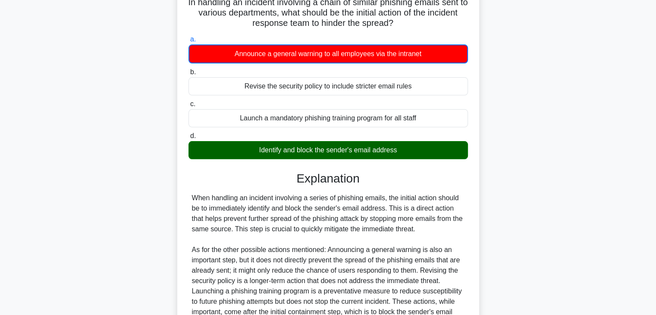
scroll to position [108, 0]
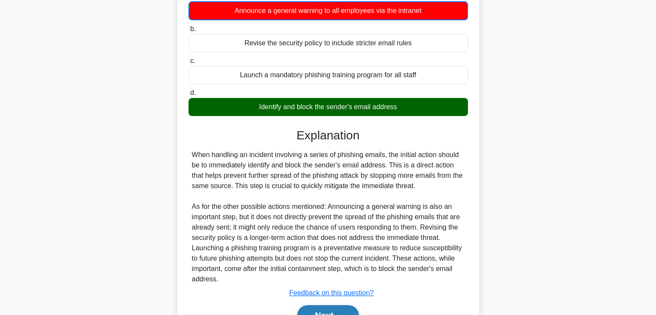
click at [308, 307] on button "Next" at bounding box center [328, 315] width 62 height 21
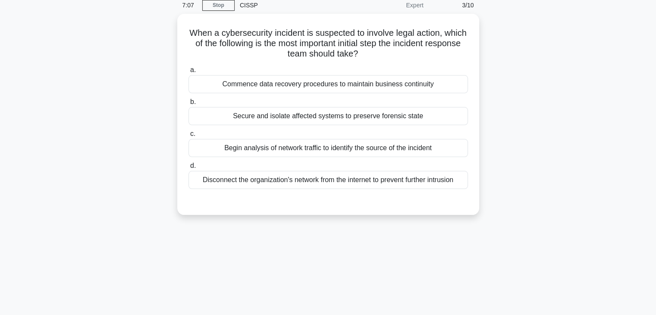
scroll to position [22, 0]
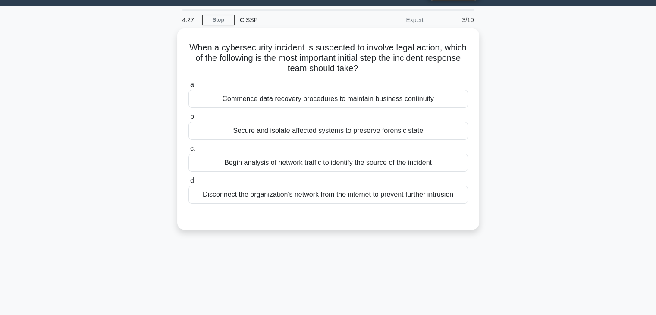
click at [602, 181] on div "When a cybersecurity incident is suspected to involve legal action, which of th…" at bounding box center [328, 133] width 569 height 211
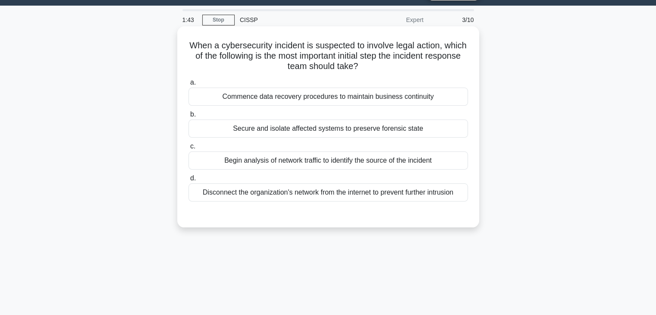
click at [439, 133] on div "Secure and isolate affected systems to preserve forensic state" at bounding box center [329, 128] width 280 height 18
click at [189, 117] on input "b. Secure and isolate affected systems to preserve forensic state" at bounding box center [189, 115] width 0 height 6
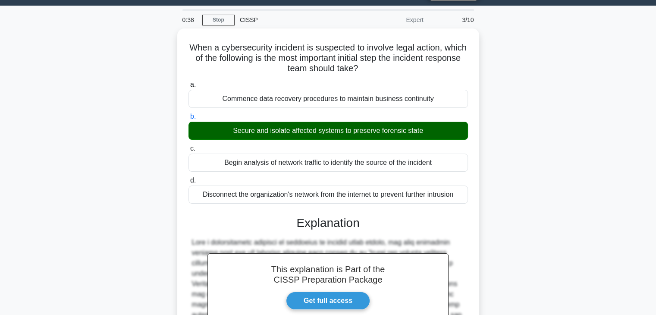
click at [559, 205] on div "When a cybersecurity incident is suspected to involve legal action, which of th…" at bounding box center [328, 256] width 569 height 457
